Goal: Task Accomplishment & Management: Complete application form

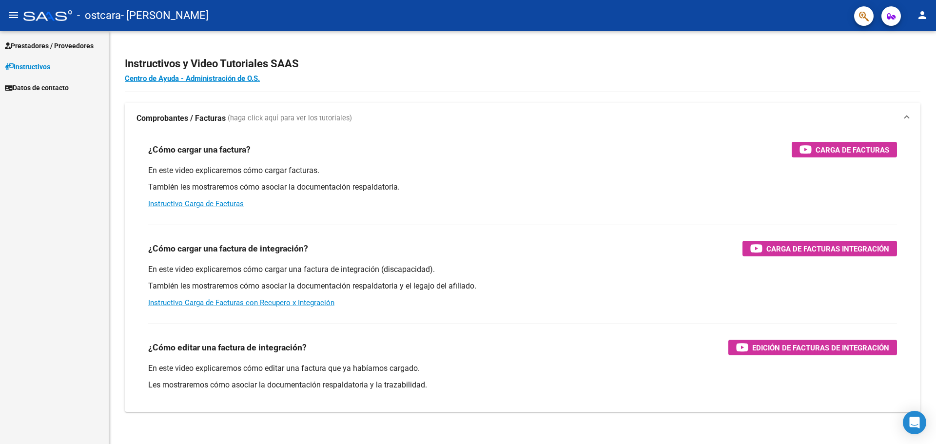
click at [63, 43] on span "Prestadores / Proveedores" at bounding box center [49, 45] width 89 height 11
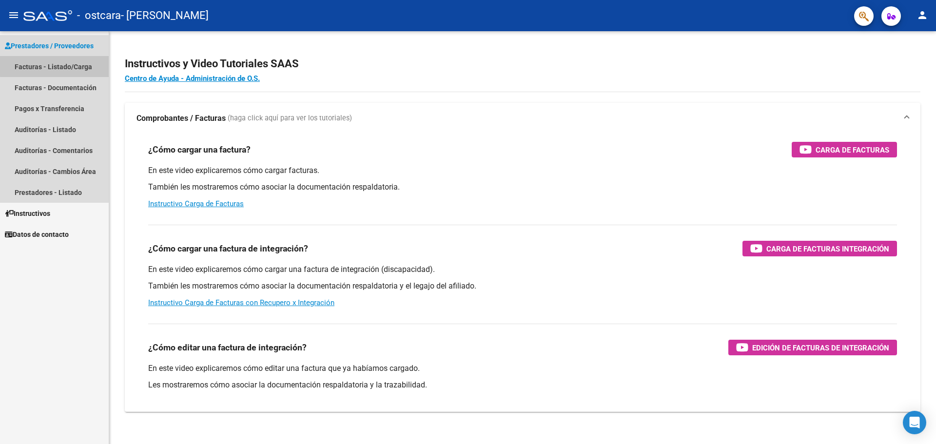
click at [79, 61] on link "Facturas - Listado/Carga" at bounding box center [54, 66] width 109 height 21
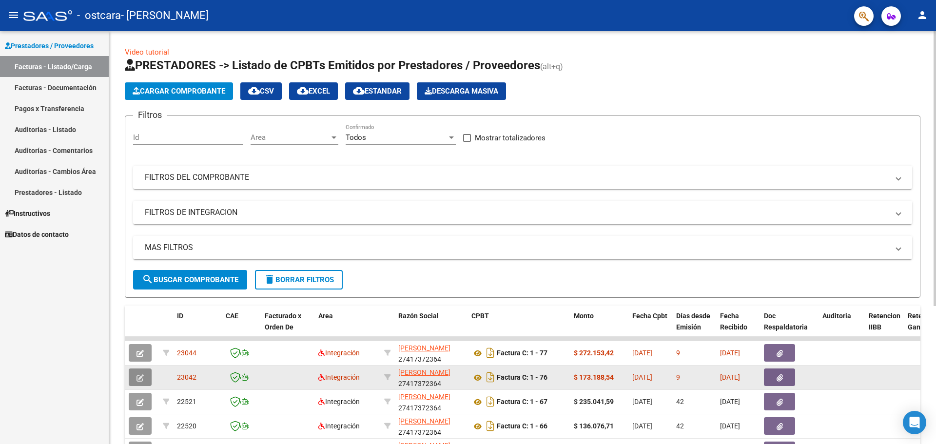
click at [138, 373] on span "button" at bounding box center [140, 377] width 7 height 9
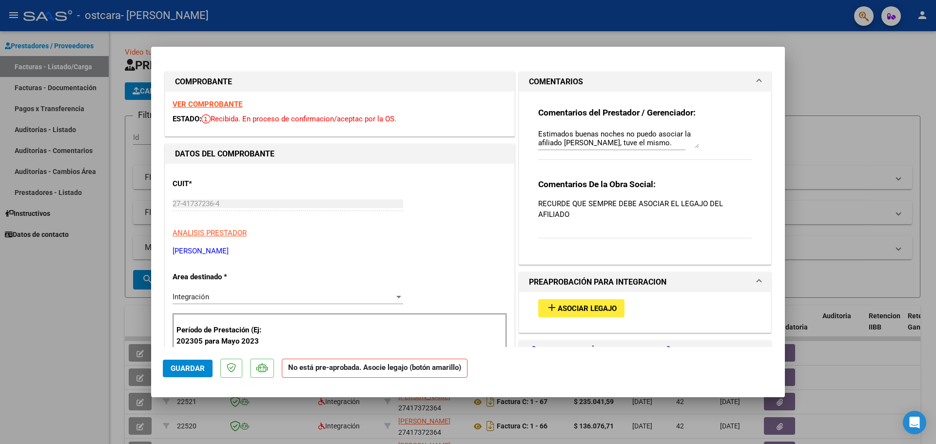
click at [558, 306] on span "Asociar Legajo" at bounding box center [587, 308] width 59 height 9
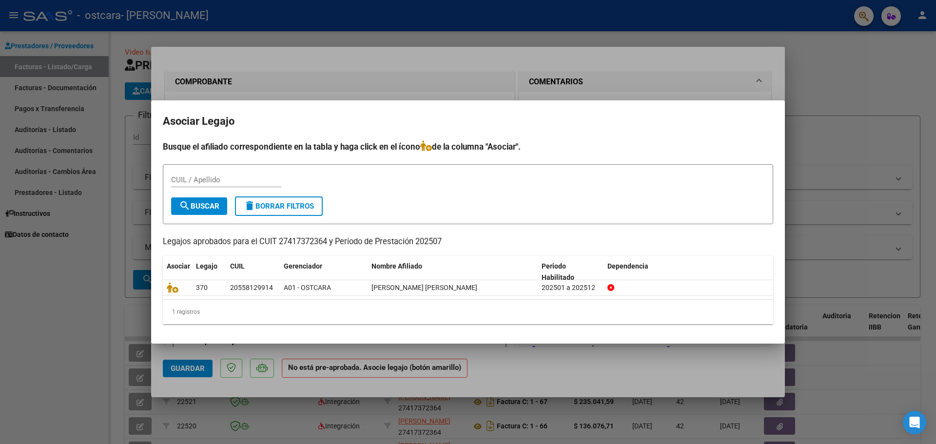
click at [128, 270] on div at bounding box center [468, 222] width 936 height 444
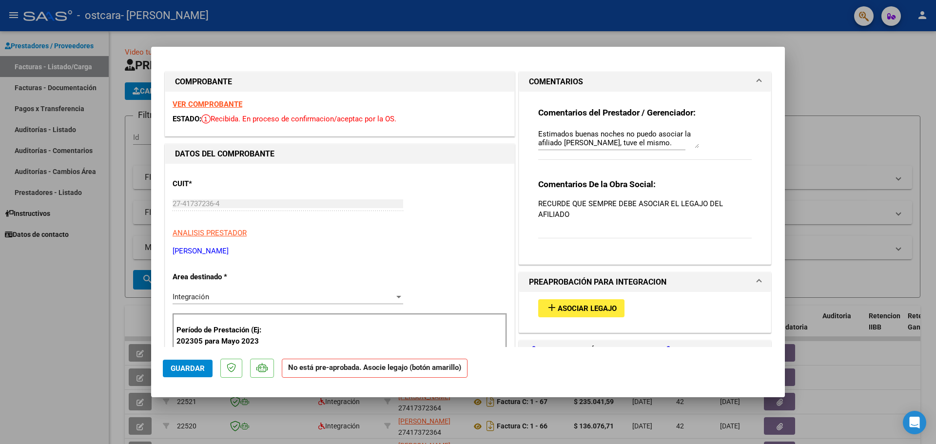
click at [65, 273] on div at bounding box center [468, 222] width 936 height 444
type input "$ 0,00"
